Goal: Find specific page/section

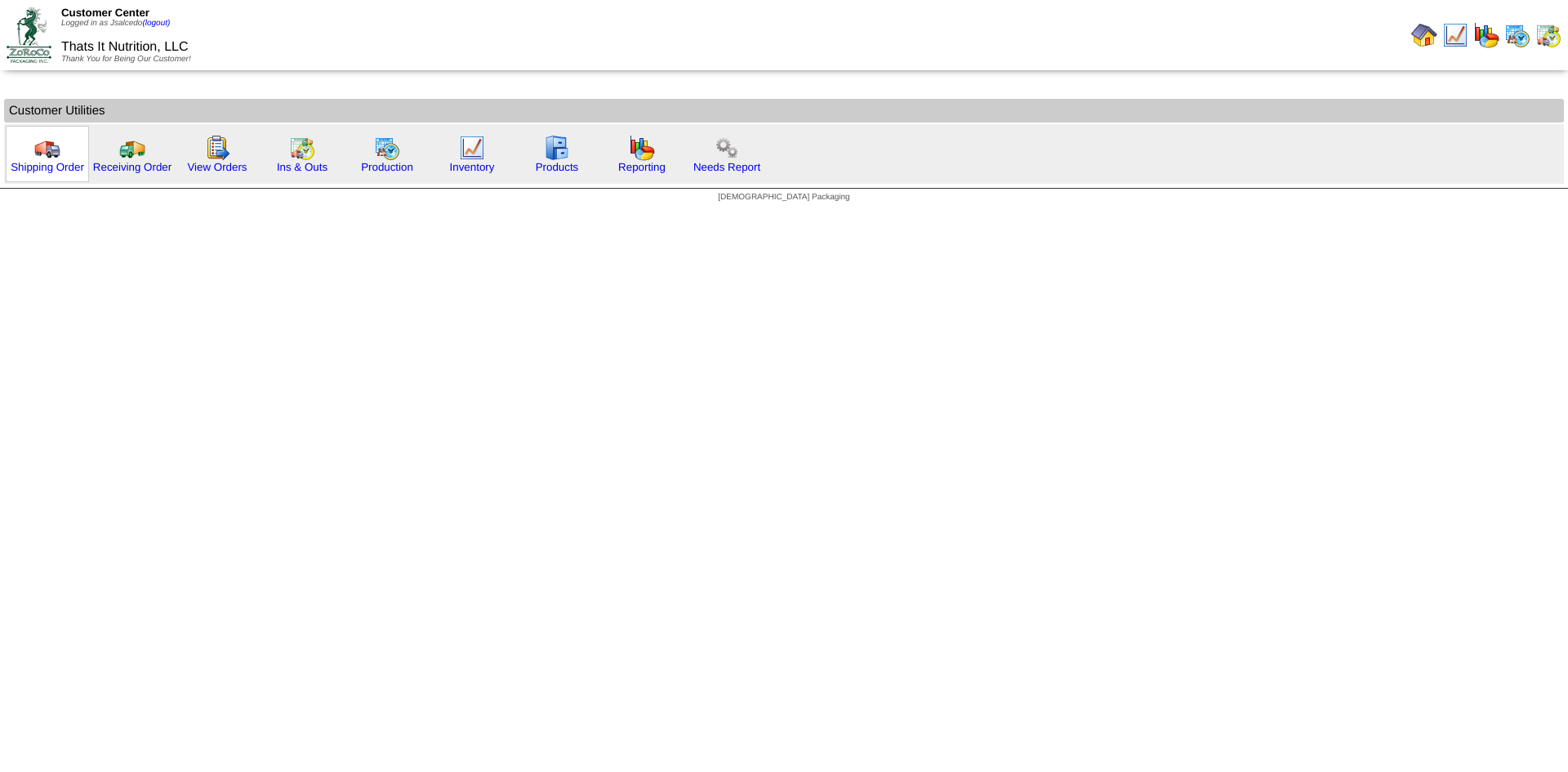
click at [46, 152] on img at bounding box center [48, 148] width 26 height 26
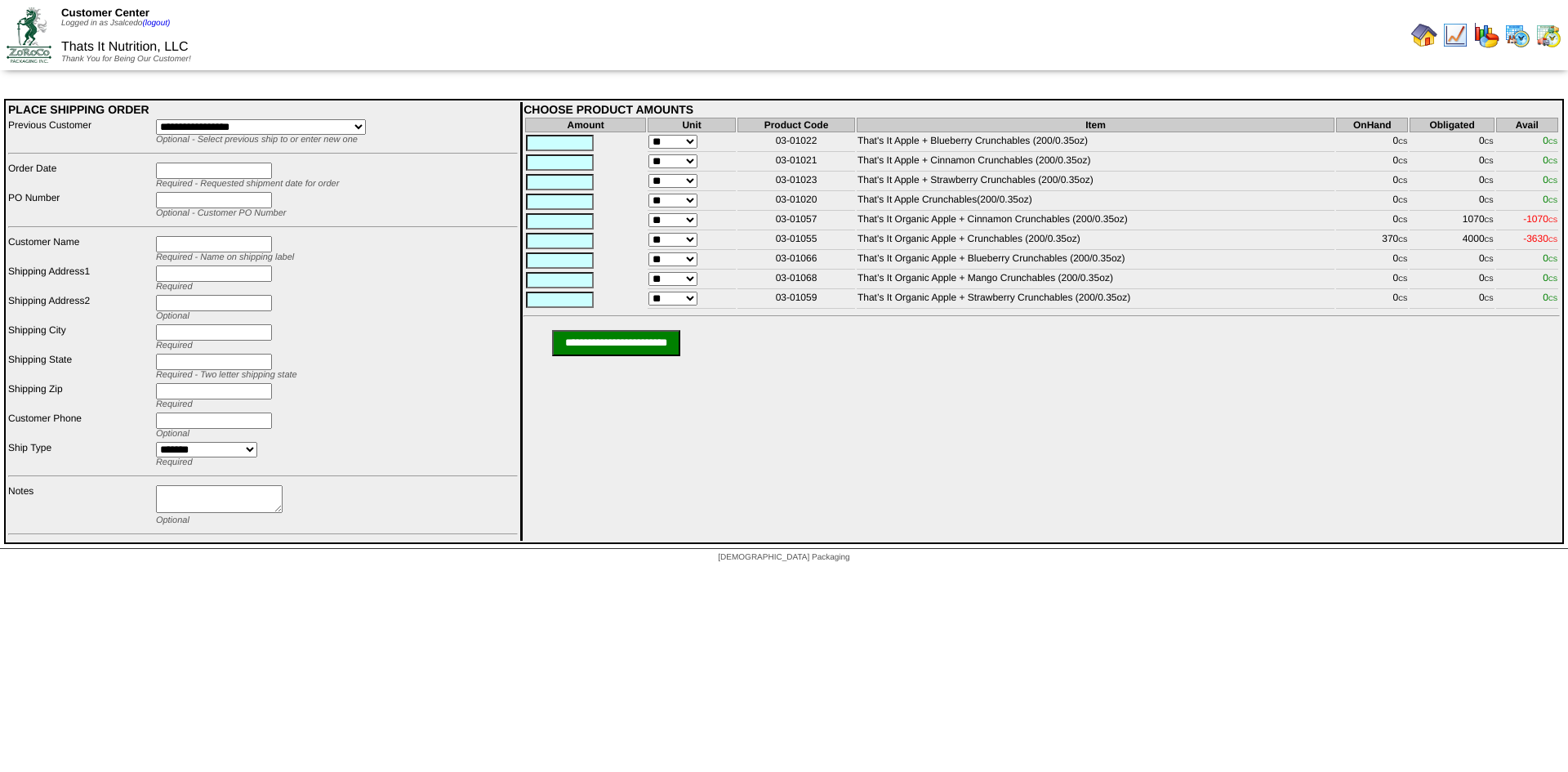
click at [1556, 36] on img at bounding box center [1548, 35] width 26 height 26
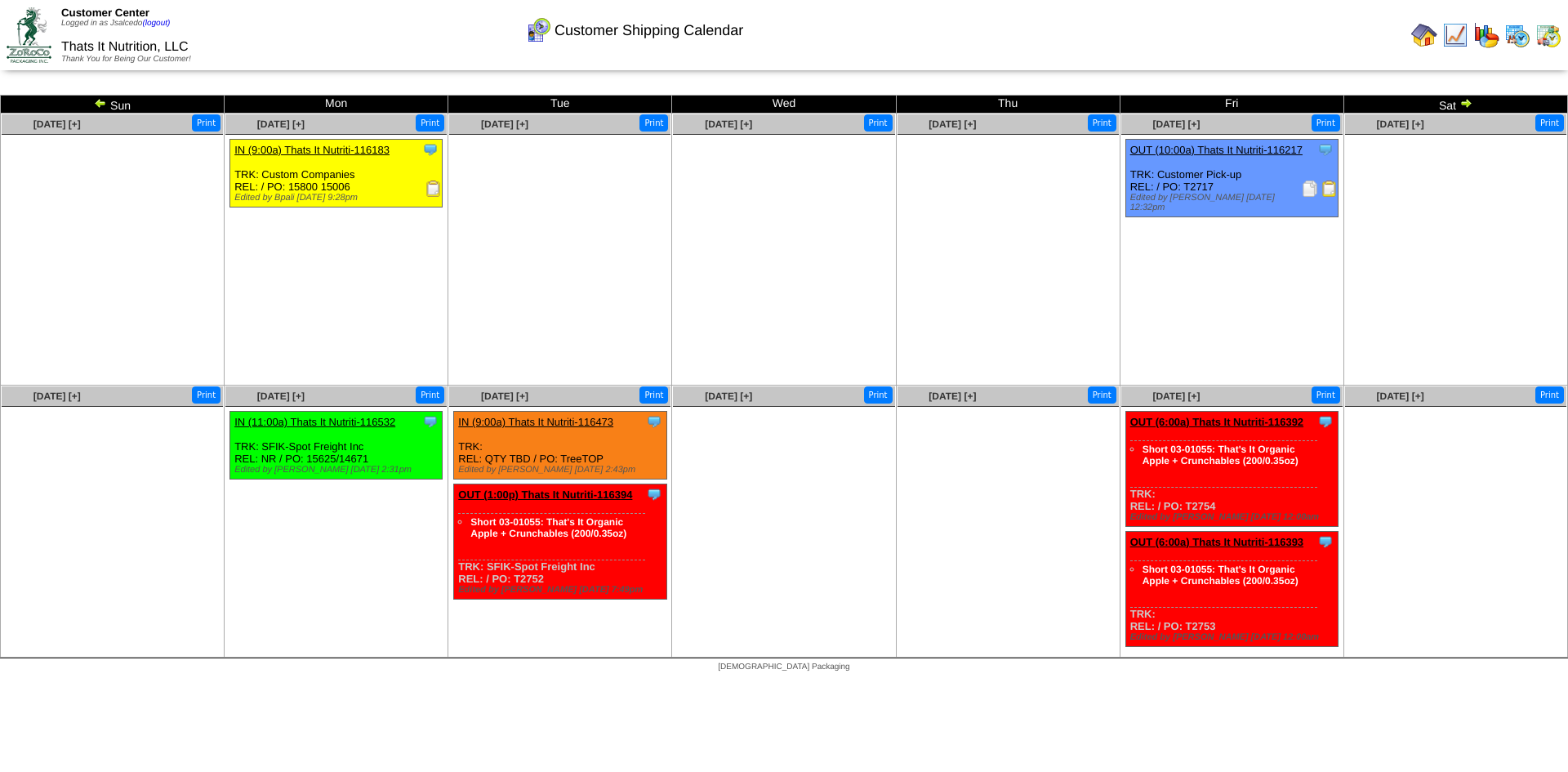
click at [1517, 30] on img at bounding box center [1517, 35] width 26 height 26
